Goal: Task Accomplishment & Management: Use online tool/utility

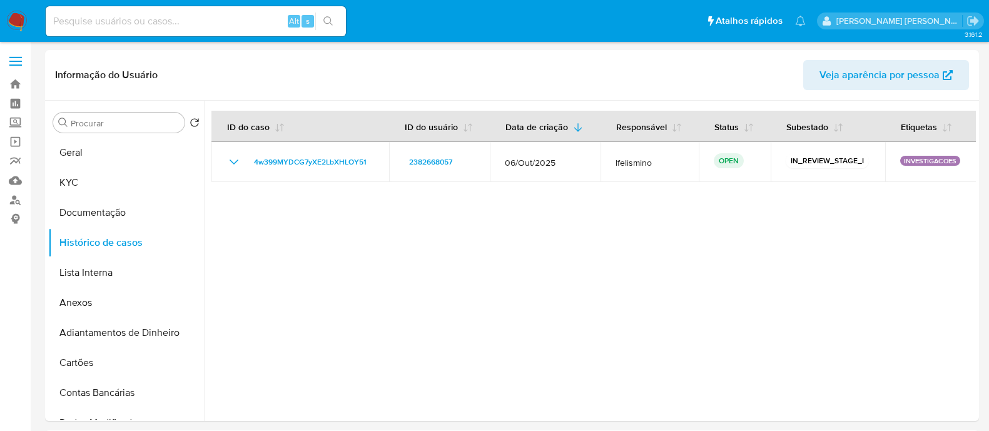
select select "10"
click at [11, 200] on link "Localizador de pessoas" at bounding box center [74, 199] width 149 height 19
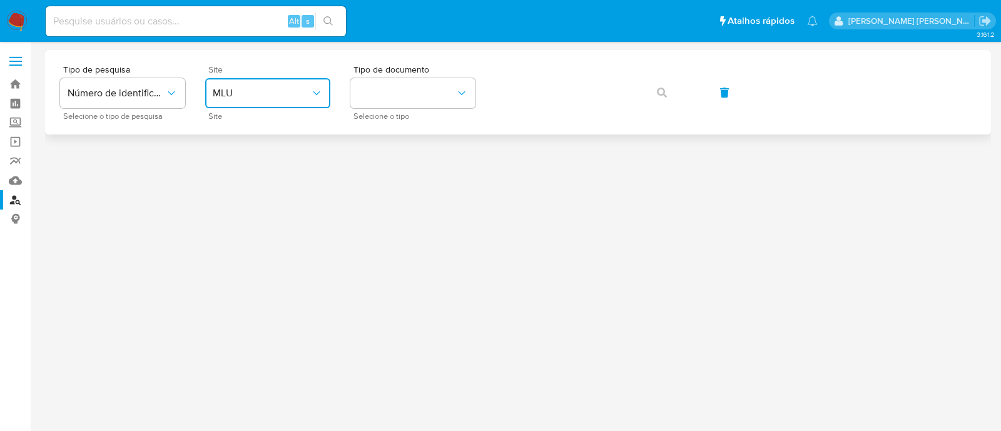
click at [261, 93] on span "MLU" at bounding box center [262, 93] width 98 height 13
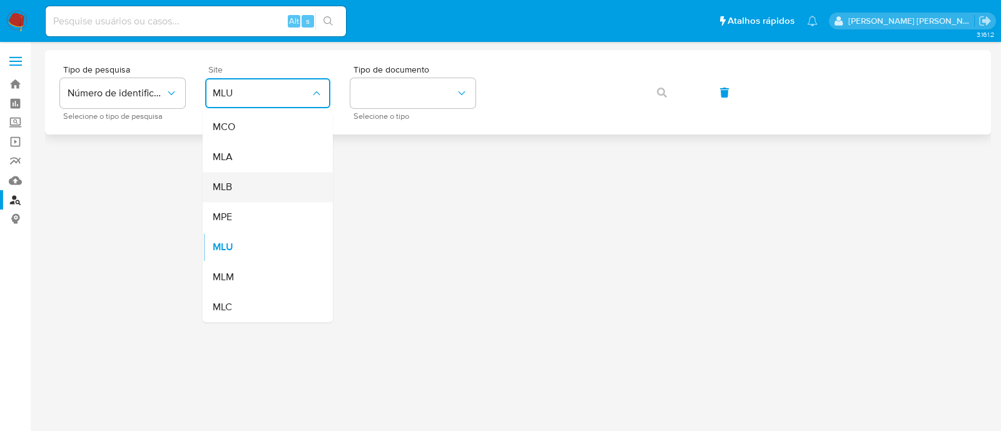
click at [241, 183] on div "MLB" at bounding box center [264, 187] width 103 height 30
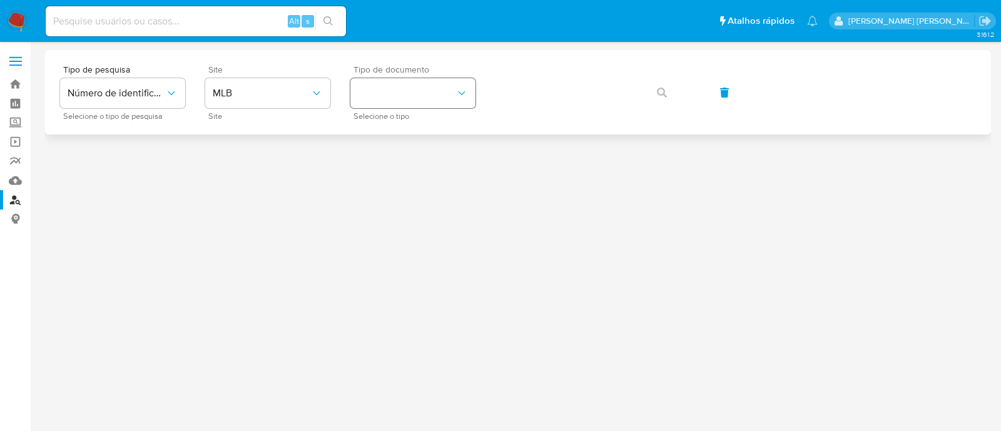
drag, startPoint x: 373, startPoint y: 111, endPoint x: 383, endPoint y: 104, distance: 11.3
click at [377, 109] on div "Tipo de documento Selecione o tipo" at bounding box center [412, 92] width 125 height 54
click at [383, 104] on button "identificationType" at bounding box center [412, 93] width 125 height 30
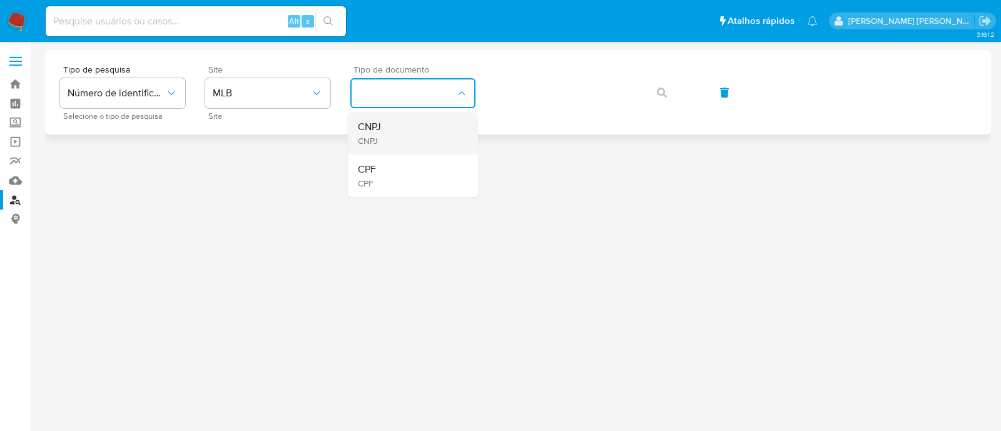
click at [395, 139] on div "CNPJ CNPJ" at bounding box center [409, 133] width 103 height 43
click at [659, 88] on icon "button" at bounding box center [662, 93] width 10 height 10
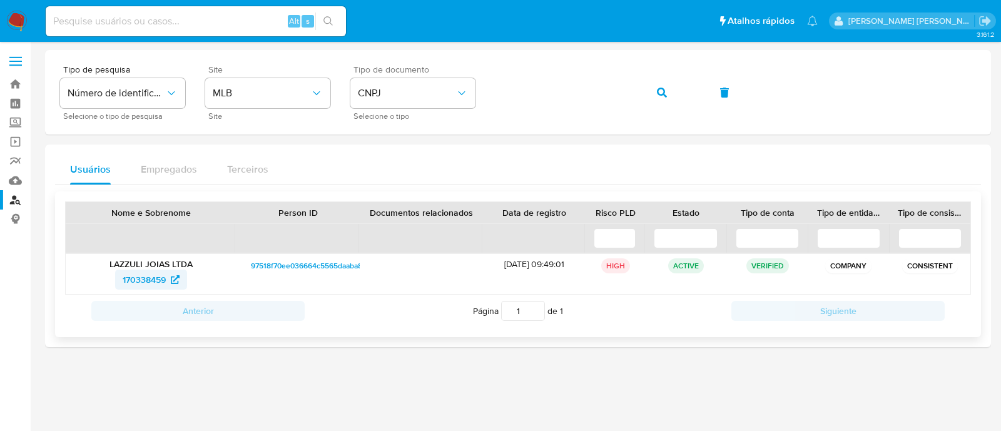
click at [139, 283] on span "170338459" at bounding box center [144, 280] width 43 height 20
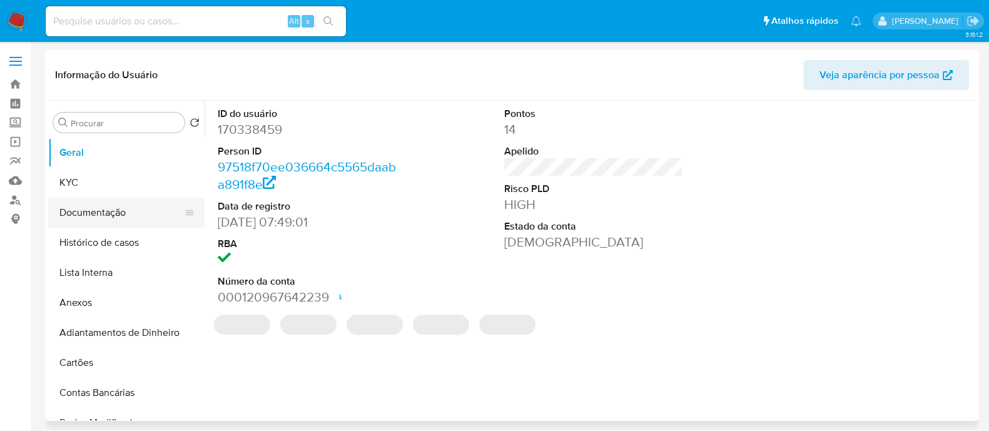
select select "10"
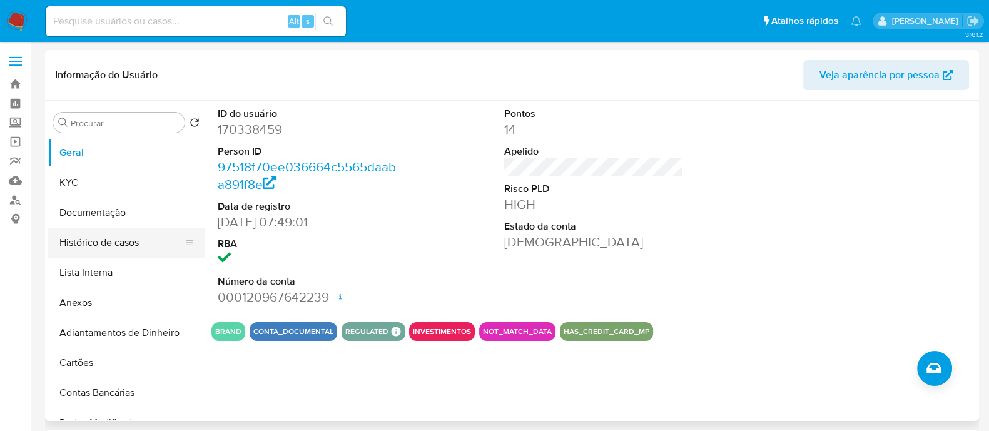
click at [84, 245] on button "Histórico de casos" at bounding box center [121, 243] width 146 height 30
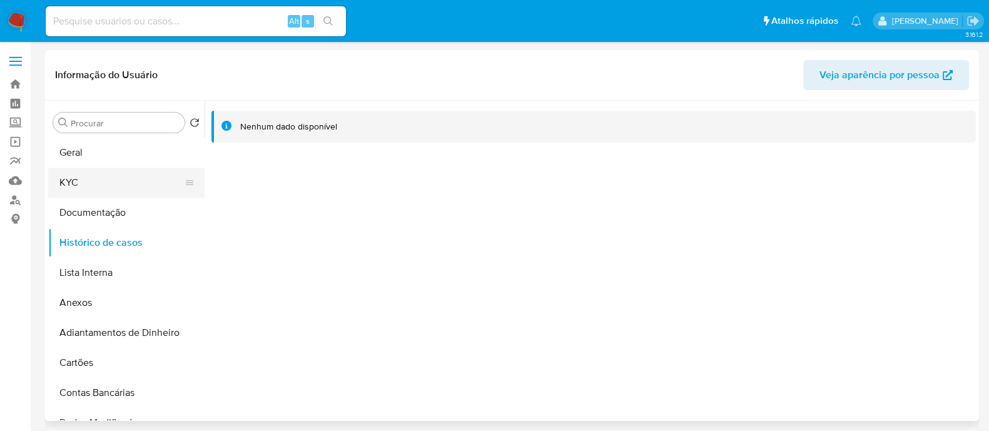
click at [74, 186] on button "KYC" at bounding box center [121, 183] width 146 height 30
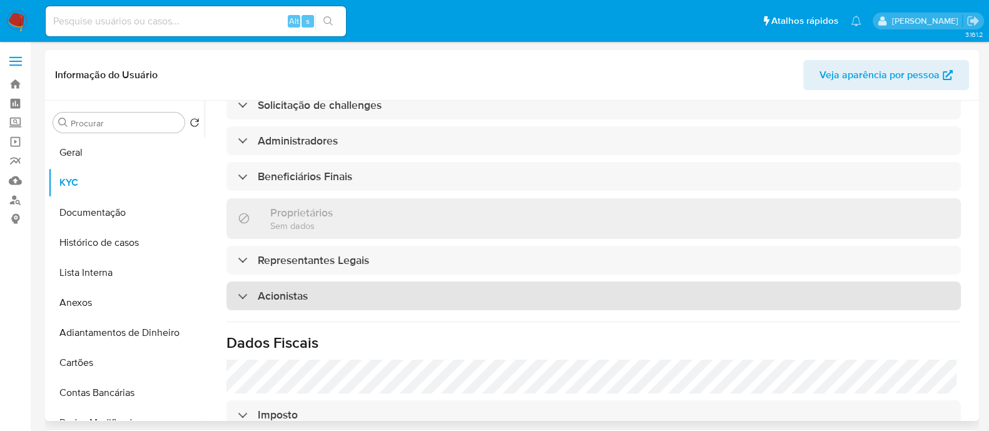
click at [291, 292] on h3 "Acionistas" at bounding box center [283, 296] width 50 height 14
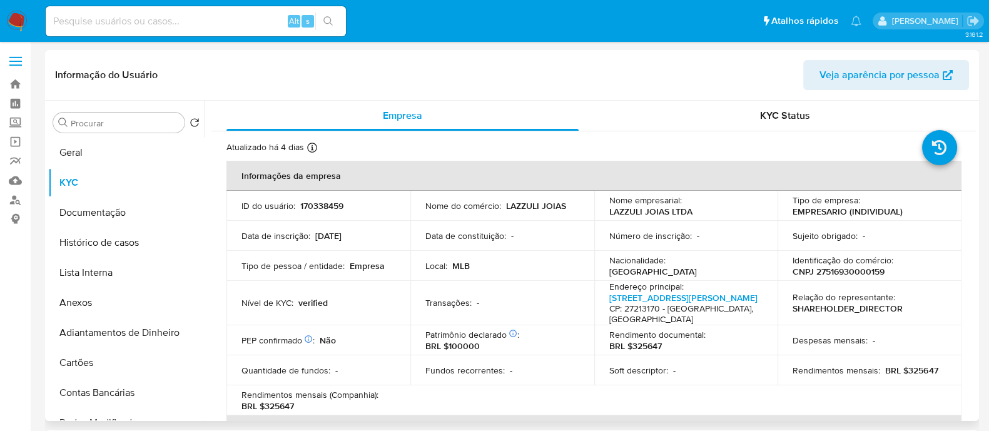
click at [823, 274] on p "CNPJ 27516930000159" at bounding box center [839, 271] width 92 height 11
copy p "27516930000159"
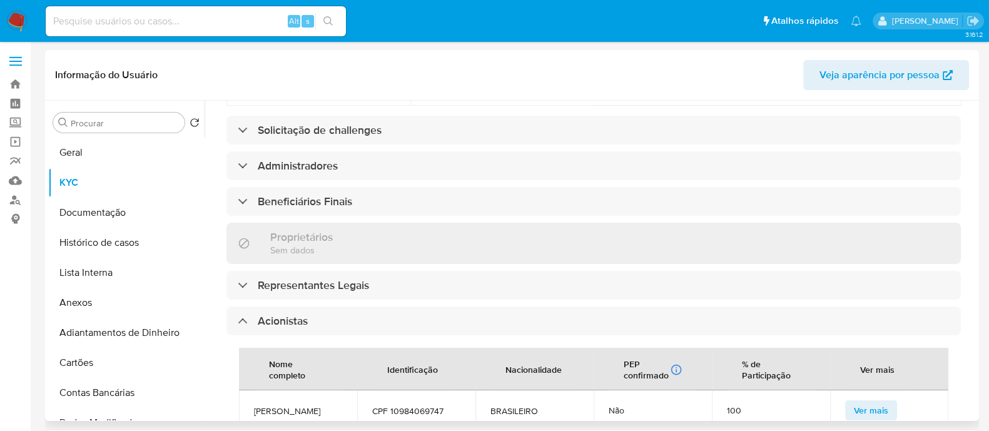
scroll to position [704, 0]
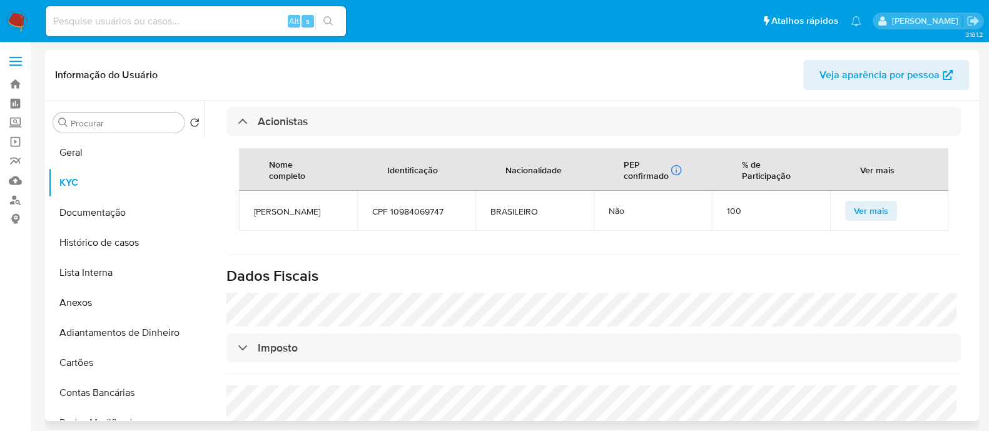
click at [300, 217] on span "EMILIO TRINDADE ALONSO" at bounding box center [298, 211] width 88 height 11
copy span "EMILIO TRINDADE ALONSO"
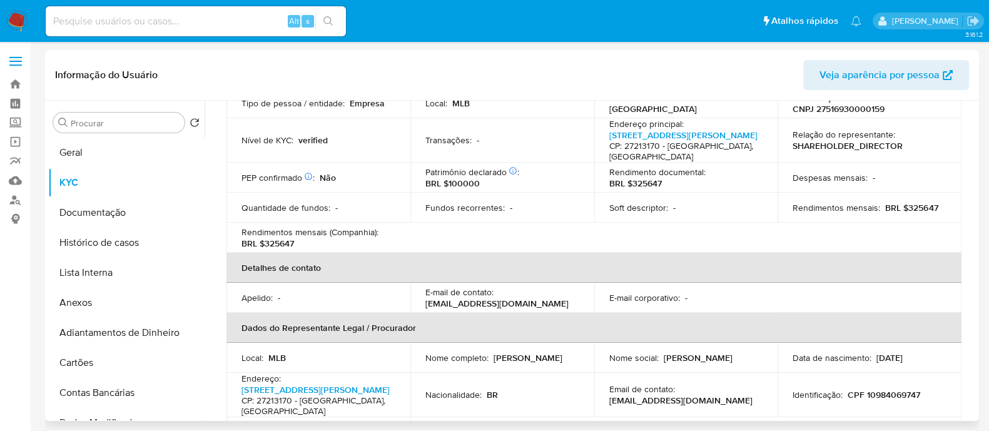
scroll to position [0, 0]
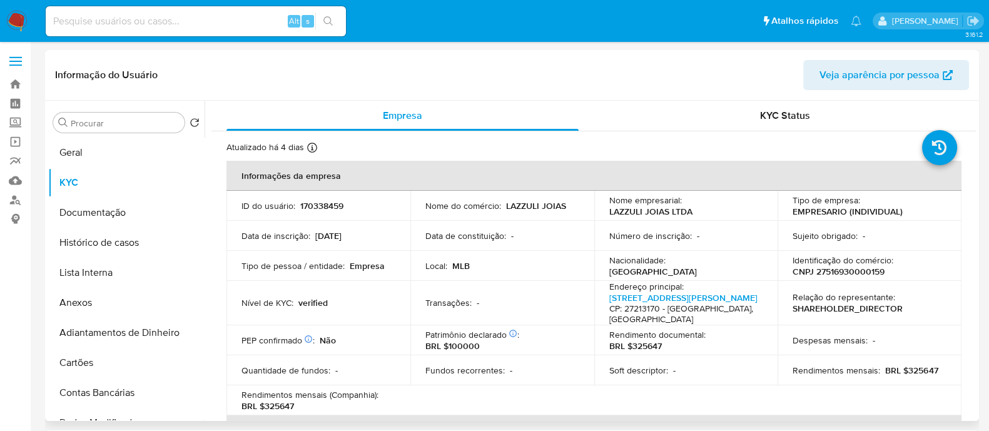
click at [838, 269] on p "CNPJ 27516930000159" at bounding box center [839, 271] width 92 height 11
copy p "27516930000159"
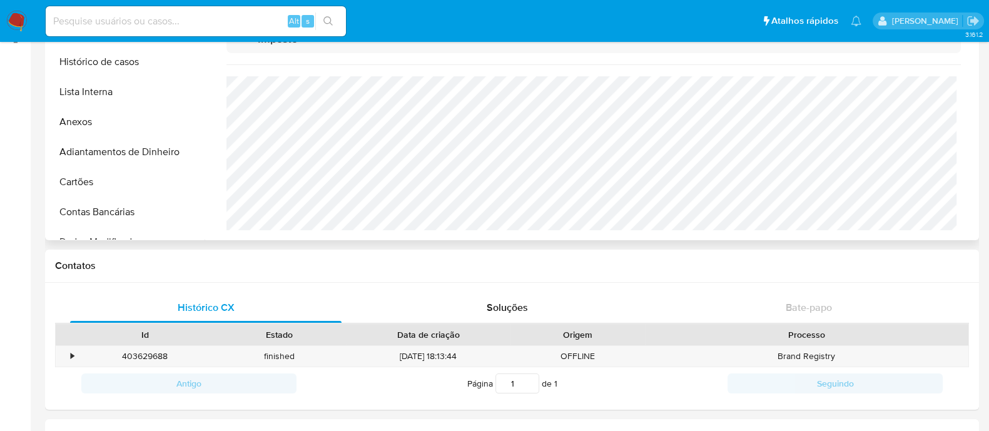
scroll to position [78, 0]
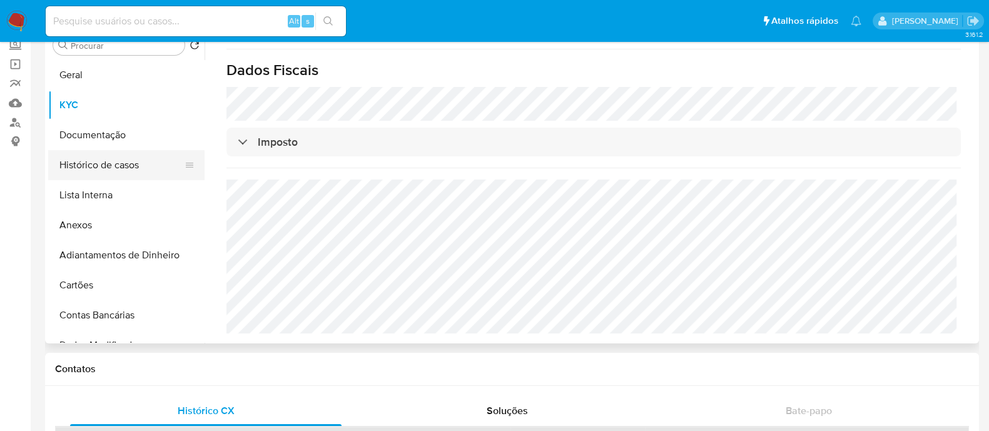
click at [91, 160] on button "Histórico de casos" at bounding box center [121, 165] width 146 height 30
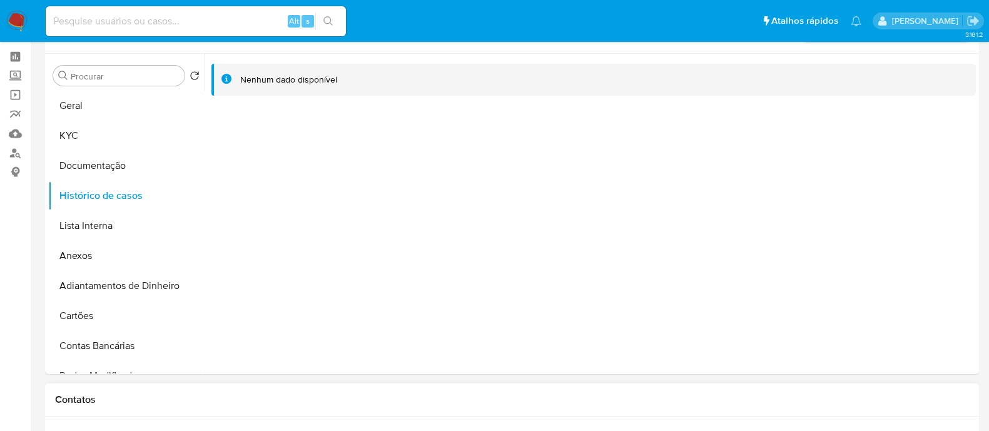
scroll to position [0, 0]
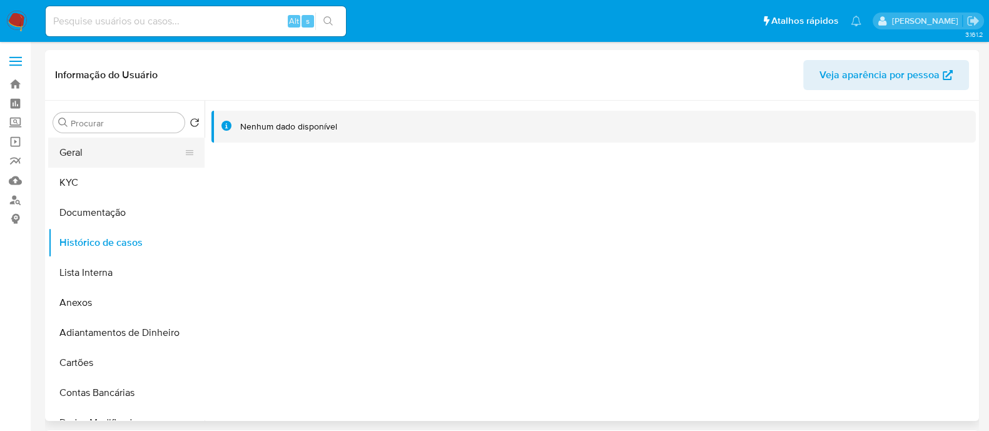
click at [87, 150] on button "Geral" at bounding box center [121, 153] width 146 height 30
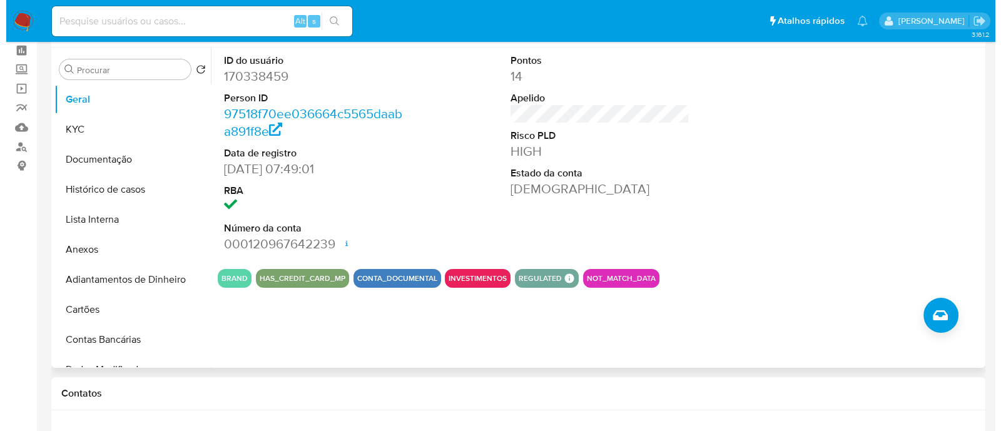
scroll to position [78, 0]
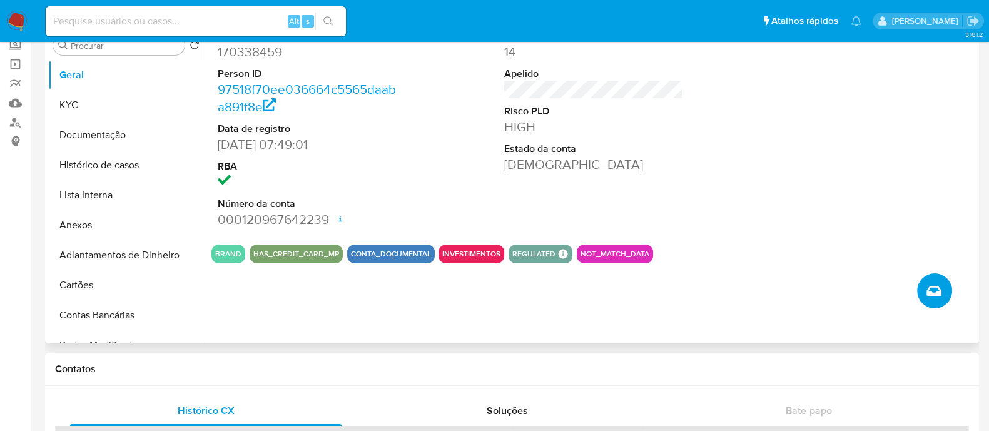
click at [935, 295] on icon "Criar caso manual" at bounding box center [934, 291] width 15 height 10
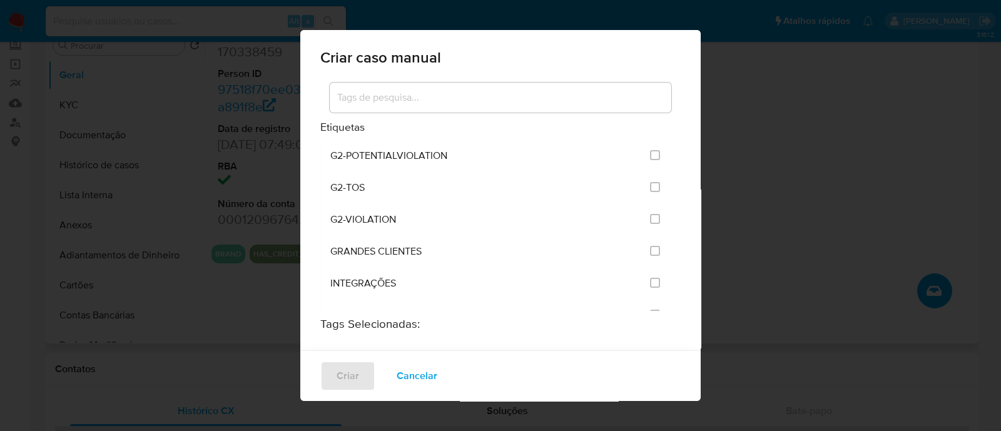
scroll to position [1016, 0]
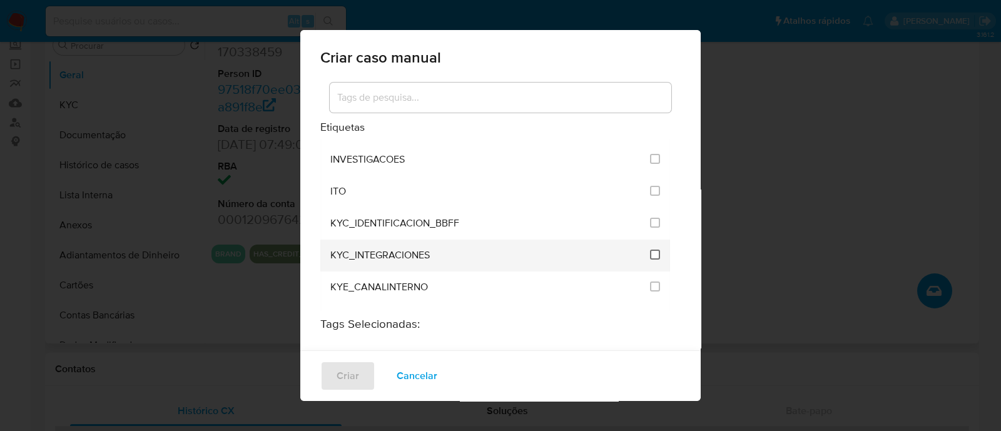
click at [650, 250] on input "2093" at bounding box center [655, 255] width 10 height 10
checkbox input "true"
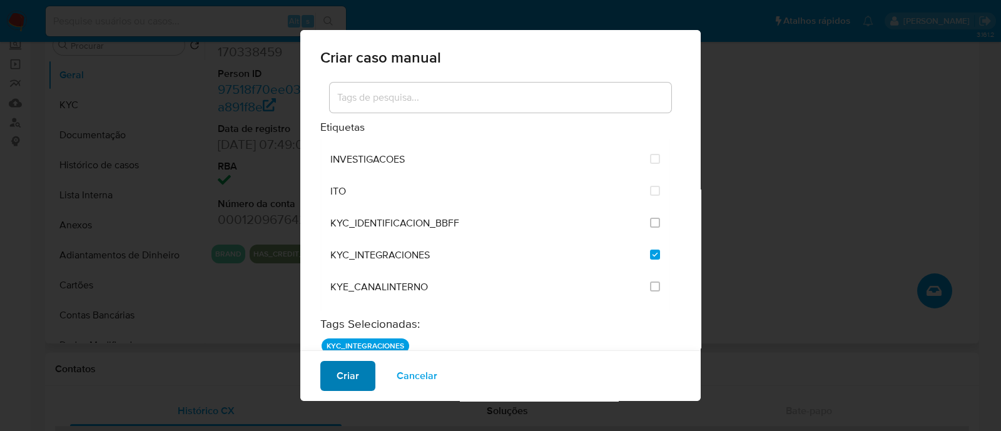
click at [337, 379] on span "Criar" at bounding box center [348, 376] width 23 height 28
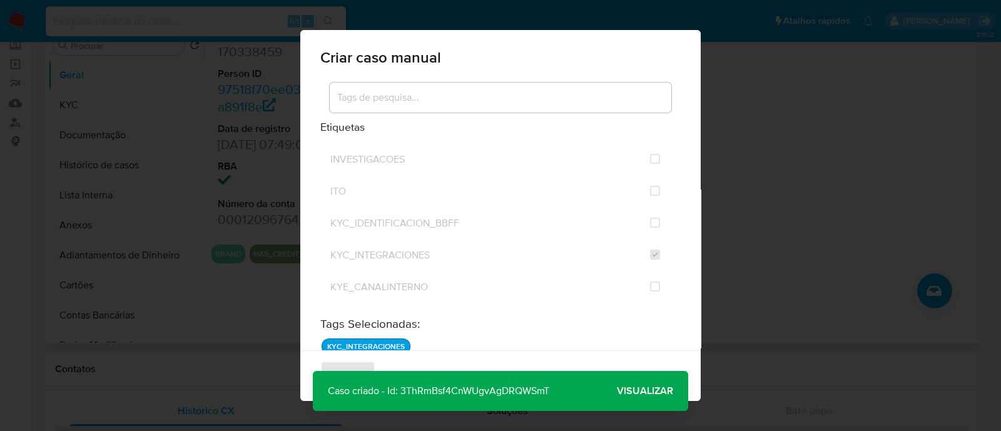
click at [614, 389] on button "Visualizar" at bounding box center [645, 391] width 86 height 30
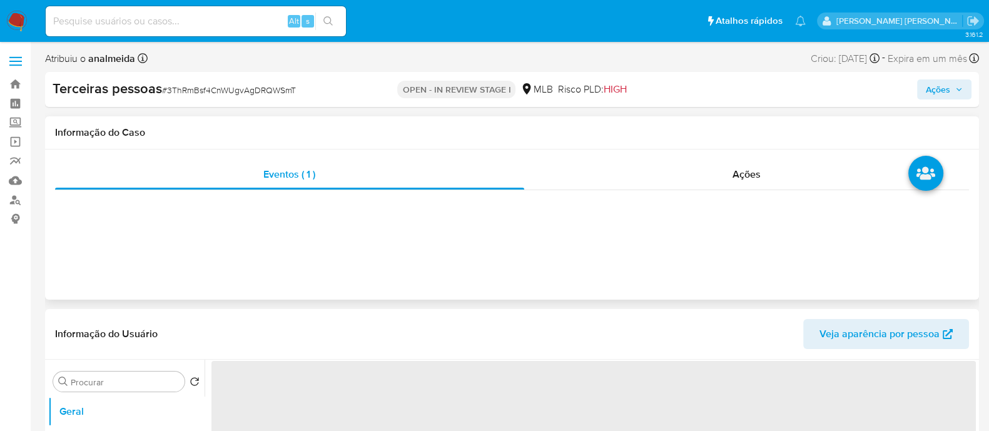
select select "10"
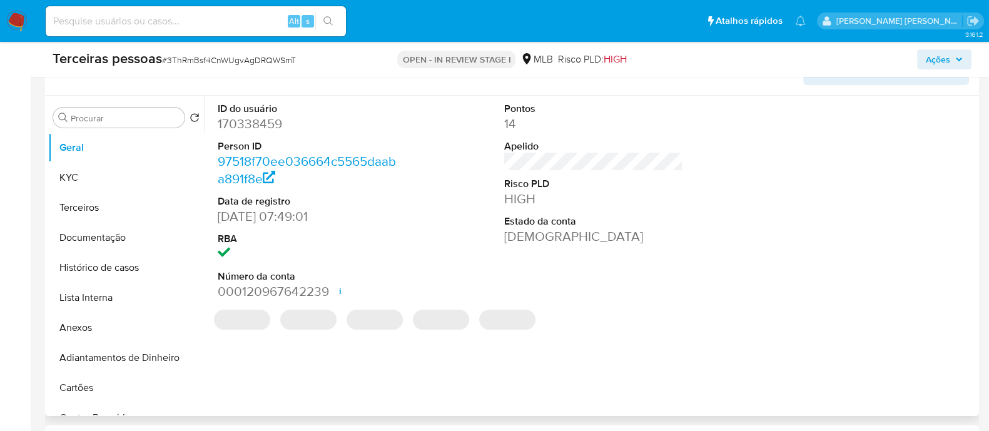
scroll to position [235, 0]
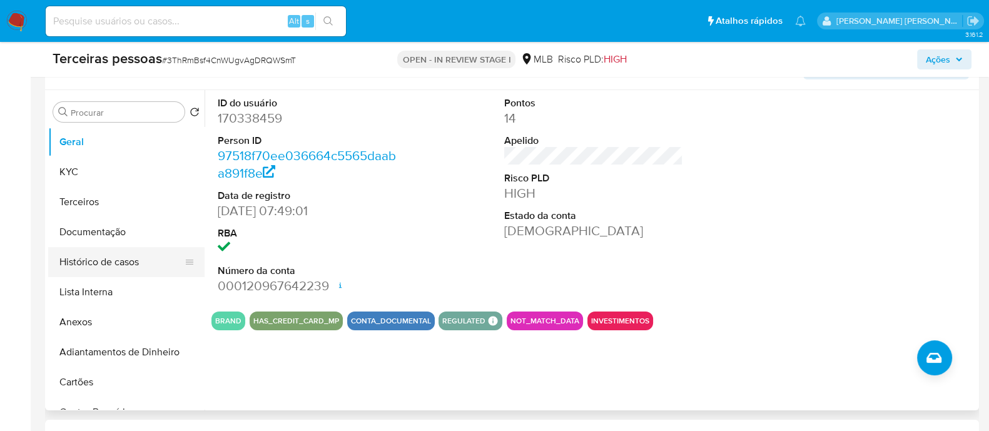
click at [88, 258] on button "Histórico de casos" at bounding box center [121, 262] width 146 height 30
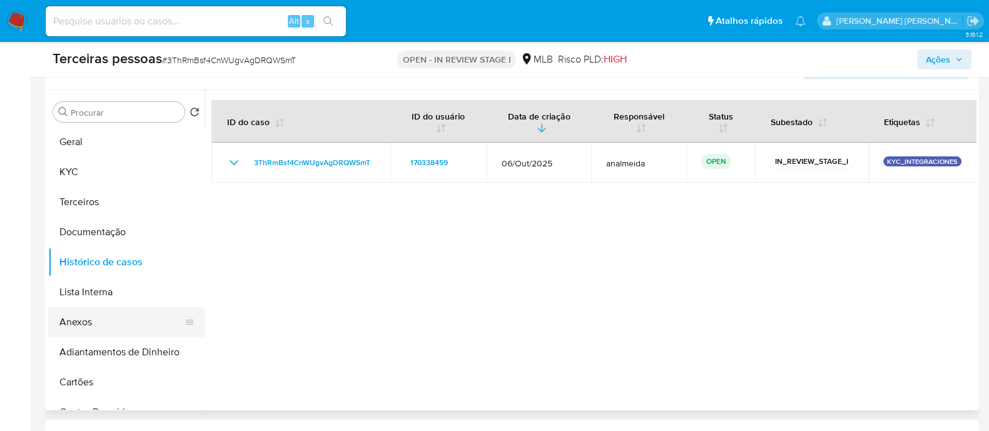
click at [78, 320] on button "Anexos" at bounding box center [121, 322] width 146 height 30
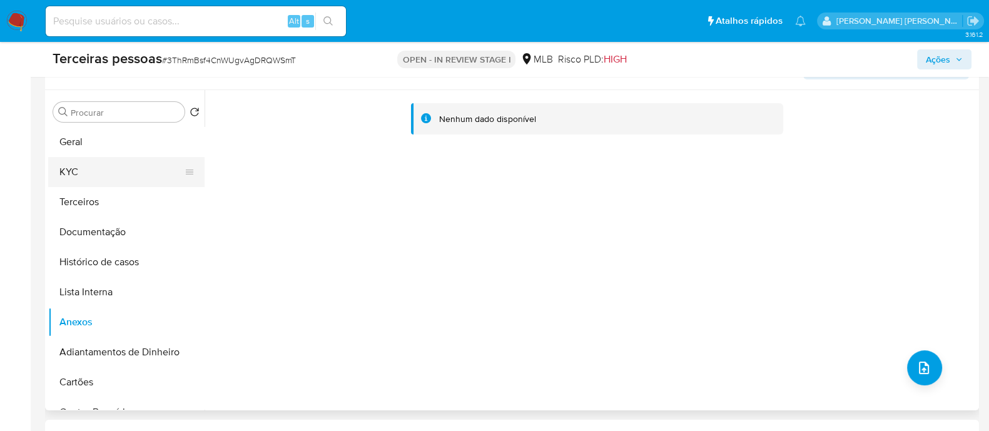
click at [109, 172] on button "KYC" at bounding box center [121, 172] width 146 height 30
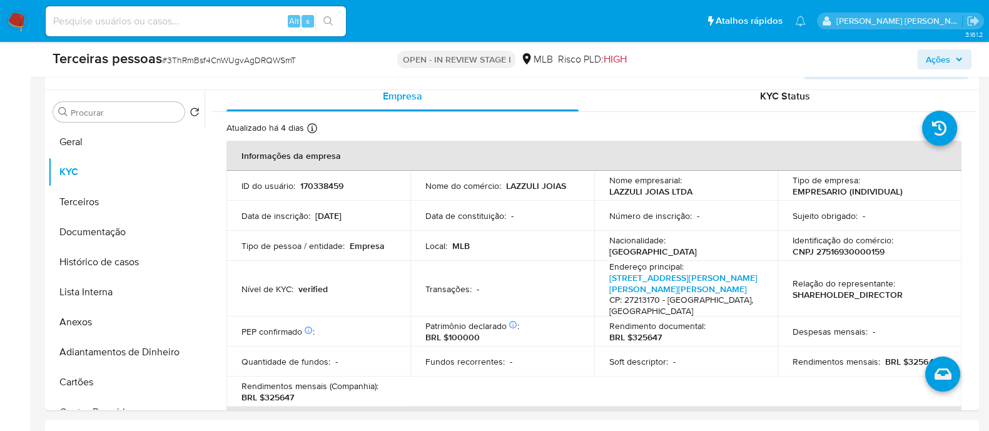
scroll to position [0, 0]
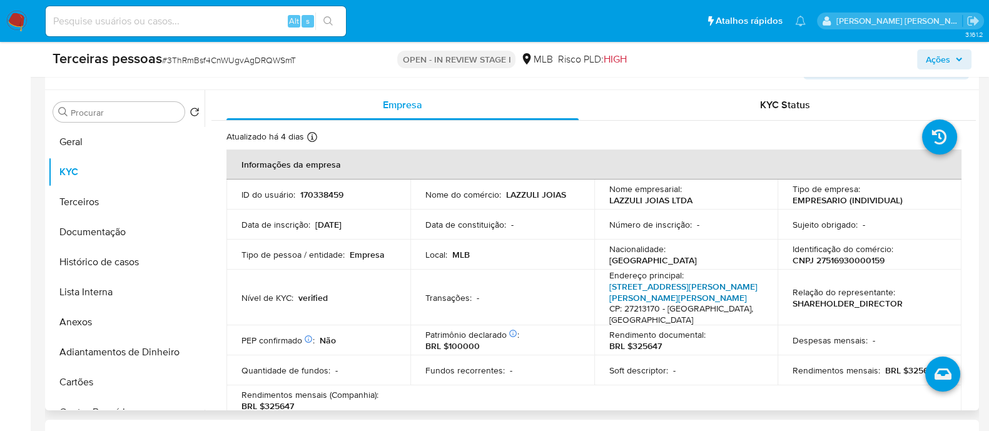
click at [622, 283] on link "Rua Simão Da Cunha Gago 120, Aterrado" at bounding box center [683, 292] width 148 height 24
